Goal: Task Accomplishment & Management: Manage account settings

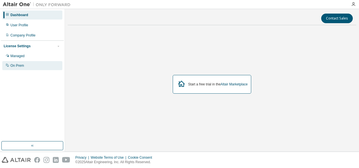
click at [35, 63] on div "On Prem" at bounding box center [32, 65] width 60 height 9
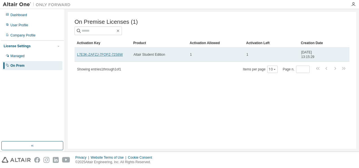
click at [112, 55] on link "L7E3K-ZAFZJ-7FQPZ-72S6W" at bounding box center [100, 55] width 46 height 4
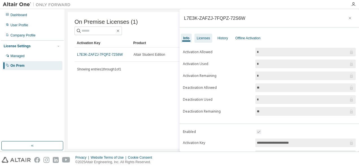
click at [209, 39] on div "Licenses" at bounding box center [203, 38] width 13 height 5
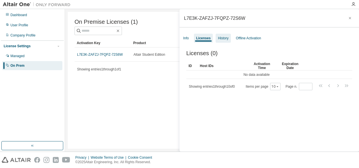
click at [226, 39] on div "History" at bounding box center [223, 38] width 10 height 5
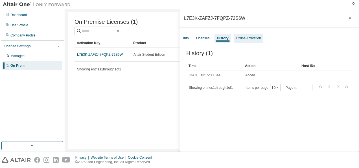
click at [243, 39] on div "Offline Activation" at bounding box center [248, 38] width 25 height 5
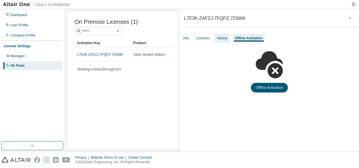
click at [226, 38] on div "History" at bounding box center [222, 38] width 10 height 5
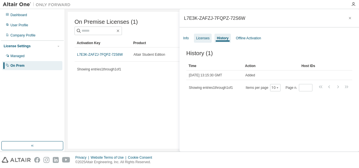
click at [210, 35] on div "Licenses" at bounding box center [203, 38] width 18 height 9
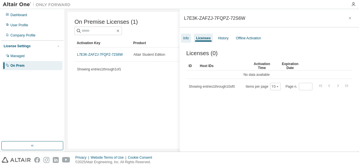
click at [187, 37] on div "Info" at bounding box center [186, 38] width 6 height 5
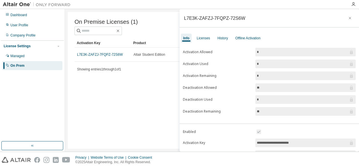
click at [282, 51] on input "*" at bounding box center [303, 52] width 92 height 6
click at [348, 19] on icon "button" at bounding box center [350, 18] width 4 height 5
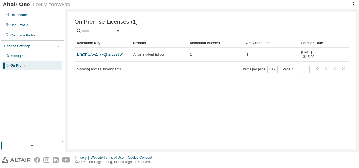
drag, startPoint x: 115, startPoint y: 55, endPoint x: 106, endPoint y: 70, distance: 18.0
click at [106, 81] on div "On Premise Licenses (1) Clear Load Save Save As Field Operator Value Select fil…" at bounding box center [212, 80] width 289 height 137
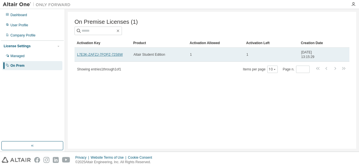
click at [110, 54] on link "L7E3K-ZAFZJ-7FQPZ-72S6W" at bounding box center [100, 55] width 46 height 4
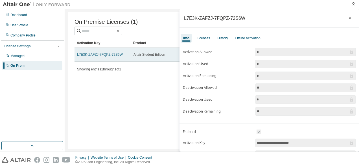
click at [111, 54] on link "L7E3K-ZAFZJ-7FQPZ-72S6W" at bounding box center [100, 55] width 46 height 4
click at [112, 55] on link "L7E3K-ZAFZJ-7FQPZ-72S6W" at bounding box center [100, 55] width 46 height 4
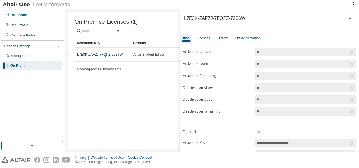
click at [127, 84] on div "On Premise Licenses (1) Clear Load Save Save As Field Operator Value Select fil…" at bounding box center [212, 80] width 289 height 137
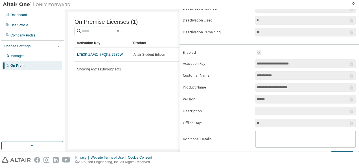
scroll to position [85, 0]
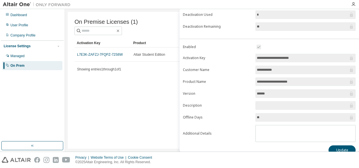
click at [335, 55] on input "**********" at bounding box center [303, 58] width 92 height 6
drag, startPoint x: 301, startPoint y: 62, endPoint x: 303, endPoint y: 57, distance: 5.1
click at [303, 58] on form "**********" at bounding box center [269, 93] width 173 height 98
drag, startPoint x: 299, startPoint y: 92, endPoint x: 259, endPoint y: 88, distance: 40.0
click at [259, 89] on span "******" at bounding box center [306, 93] width 100 height 8
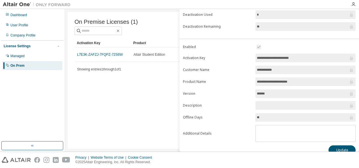
drag, startPoint x: 259, startPoint y: 88, endPoint x: 244, endPoint y: 97, distance: 17.7
click at [244, 97] on form "**********" at bounding box center [269, 93] width 173 height 98
drag, startPoint x: 244, startPoint y: 97, endPoint x: 241, endPoint y: 99, distance: 3.4
click at [241, 99] on form "**********" at bounding box center [269, 93] width 173 height 98
click at [171, 97] on div "On Premise Licenses (1) Clear Load Save Save As Field Operator Value Select fil…" at bounding box center [212, 80] width 289 height 137
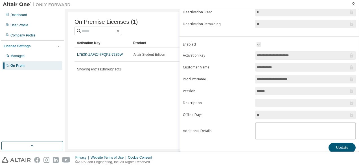
scroll to position [90, 0]
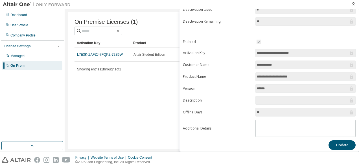
drag, startPoint x: 273, startPoint y: 88, endPoint x: 241, endPoint y: 82, distance: 32.6
click at [241, 82] on form "**********" at bounding box center [269, 87] width 173 height 98
drag, startPoint x: 241, startPoint y: 82, endPoint x: 230, endPoint y: 93, distance: 15.2
click at [229, 94] on form "**********" at bounding box center [269, 87] width 173 height 98
drag, startPoint x: 297, startPoint y: 50, endPoint x: 267, endPoint y: 49, distance: 30.0
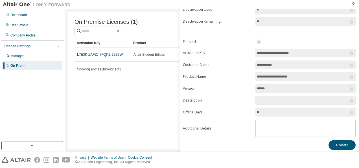
click at [268, 50] on input "**********" at bounding box center [303, 53] width 92 height 6
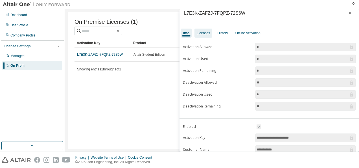
click at [208, 33] on div "Licenses" at bounding box center [203, 33] width 13 height 5
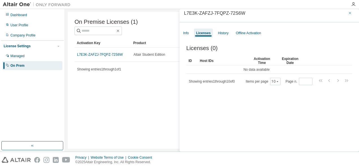
click at [346, 14] on button "button" at bounding box center [350, 12] width 9 height 9
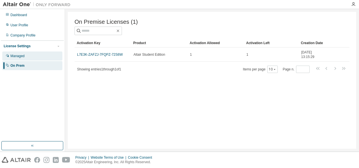
click at [50, 55] on div "Managed" at bounding box center [32, 55] width 60 height 9
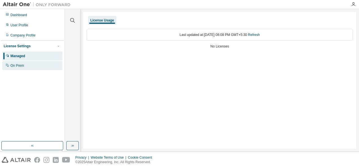
click at [36, 65] on div "On Prem" at bounding box center [32, 65] width 60 height 9
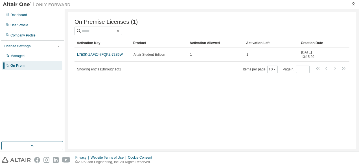
drag, startPoint x: 105, startPoint y: 55, endPoint x: 95, endPoint y: 86, distance: 33.0
click at [95, 89] on div "On Premise Licenses (1) Clear Load Save Save As Field Operator Value Select fil…" at bounding box center [212, 80] width 289 height 137
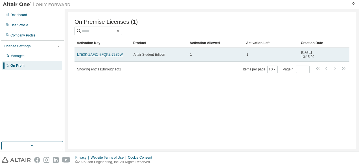
click at [102, 56] on link "L7E3K-ZAFZJ-7FQPZ-72S6W" at bounding box center [100, 55] width 46 height 4
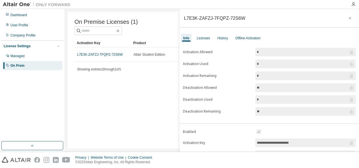
drag, startPoint x: 102, startPoint y: 56, endPoint x: 113, endPoint y: 77, distance: 23.5
click at [112, 77] on div "On Premise Licenses (1) Clear Load Save Save As Field Operator Value Select fil…" at bounding box center [212, 80] width 289 height 137
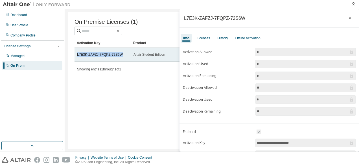
drag, startPoint x: 118, startPoint y: 54, endPoint x: 77, endPoint y: 54, distance: 41.2
click at [77, 54] on link "L7E3K-ZAFZJ-7FQPZ-72S6W" at bounding box center [100, 55] width 46 height 4
copy link "L7E3K-ZAFZJ-7FQPZ-72S6W"
